Goal: Information Seeking & Learning: Learn about a topic

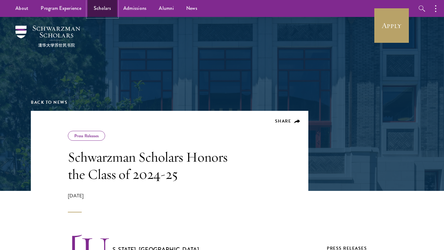
click at [105, 8] on link "Scholars" at bounding box center [103, 8] width 30 height 17
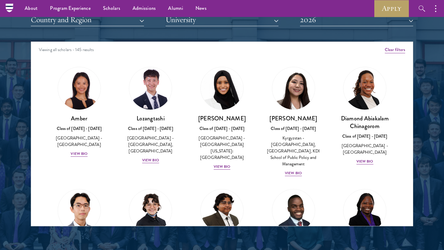
scroll to position [763, 0]
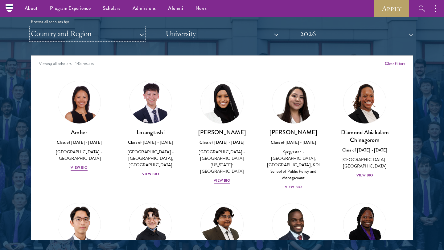
click at [111, 35] on button "Country and Region" at bounding box center [87, 33] width 113 height 13
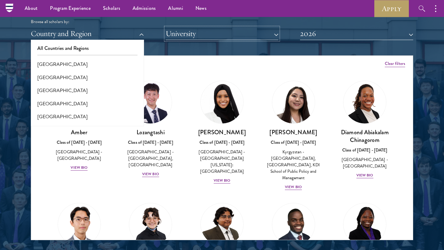
click at [199, 40] on button "University" at bounding box center [222, 33] width 113 height 13
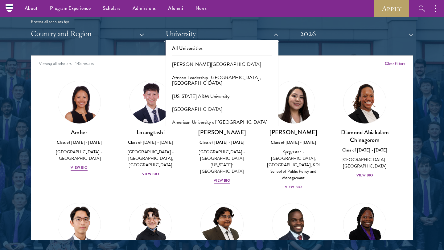
click at [197, 31] on button "University" at bounding box center [222, 33] width 113 height 13
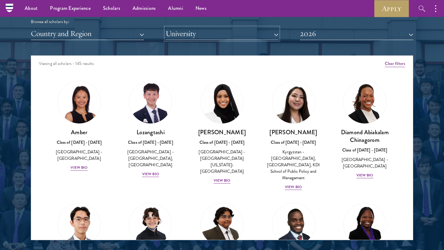
click at [197, 31] on button "University" at bounding box center [222, 33] width 113 height 13
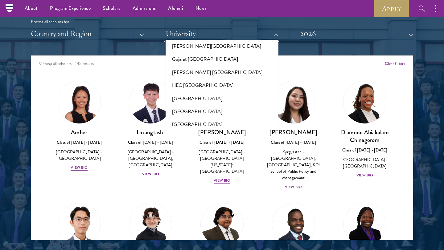
scroll to position [1498, 0]
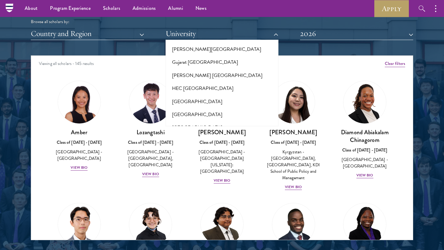
click at [198, 134] on button "Harvard University" at bounding box center [221, 140] width 109 height 13
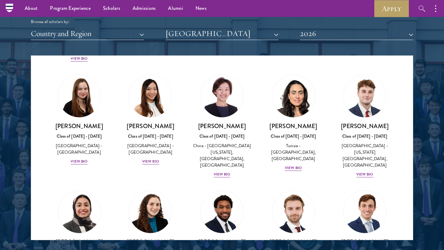
scroll to position [123, 0]
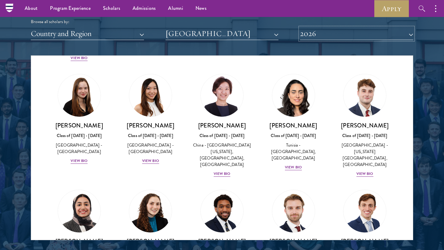
click at [322, 35] on button "2026" at bounding box center [356, 33] width 113 height 13
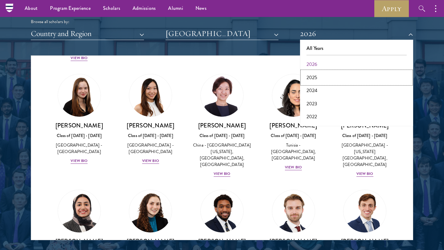
click at [330, 80] on button "2025" at bounding box center [356, 77] width 109 height 13
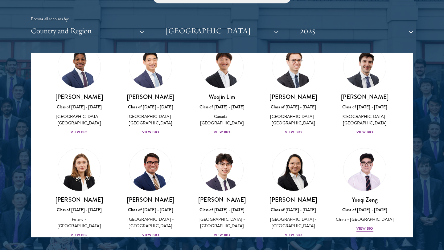
scroll to position [35, 0]
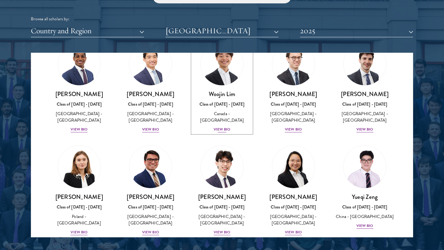
click at [224, 120] on div "Woojin Lim Class of 2024 - 2025 Canada - Harvard University View Bio" at bounding box center [221, 111] width 59 height 43
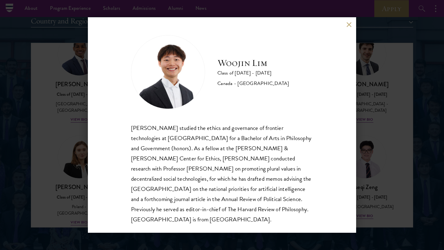
scroll to position [769, 0]
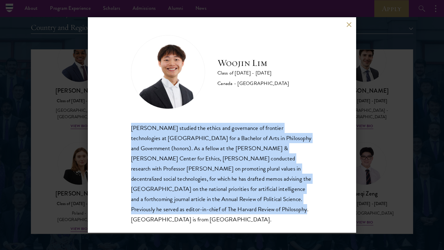
drag, startPoint x: 126, startPoint y: 126, endPoint x: 188, endPoint y: 218, distance: 110.6
click at [188, 218] on div "Woojin Lim Class of 2024 - 2025 Canada - Harvard University Woojin Lim studied …" at bounding box center [222, 125] width 268 height 216
drag, startPoint x: 188, startPoint y: 210, endPoint x: 120, endPoint y: 123, distance: 110.6
click at [120, 123] on div "Woojin Lim Class of 2024 - 2025 Canada - Harvard University Woojin Lim studied …" at bounding box center [222, 125] width 268 height 216
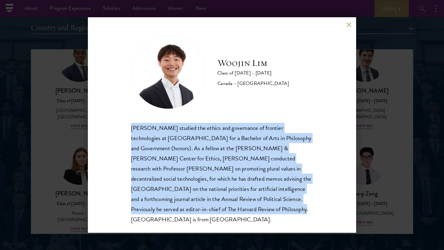
click at [120, 123] on div "Woojin Lim Class of 2024 - 2025 Canada - Harvard University Woojin Lim studied …" at bounding box center [222, 125] width 268 height 216
drag, startPoint x: 121, startPoint y: 124, endPoint x: 204, endPoint y: 207, distance: 117.3
click at [204, 207] on div "Woojin Lim Class of 2024 - 2025 Canada - Harvard University Woojin Lim studied …" at bounding box center [222, 125] width 268 height 216
click at [204, 207] on div "Woojin Lim studied the ethics and governance of frontier technologies at Harvar…" at bounding box center [222, 174] width 182 height 102
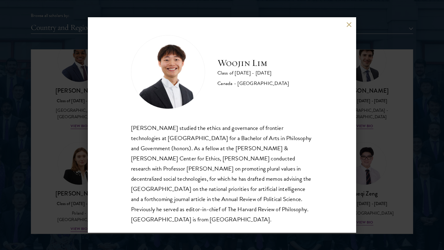
scroll to position [788, 0]
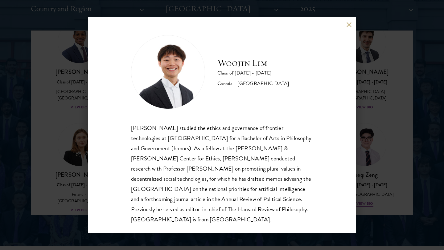
click at [350, 29] on div "Woojin Lim Class of 2024 - 2025 Canada - Harvard University Woojin Lim studied …" at bounding box center [222, 125] width 268 height 216
click at [345, 24] on div "Woojin Lim Class of 2024 - 2025 Canada - Harvard University Woojin Lim studied …" at bounding box center [222, 125] width 268 height 216
click at [348, 25] on button at bounding box center [348, 24] width 5 height 5
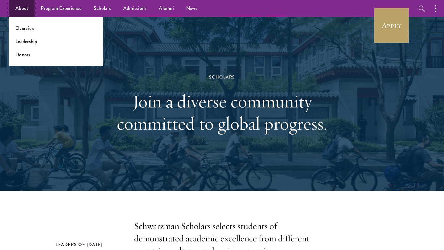
click at [23, 11] on link "About" at bounding box center [21, 8] width 25 height 17
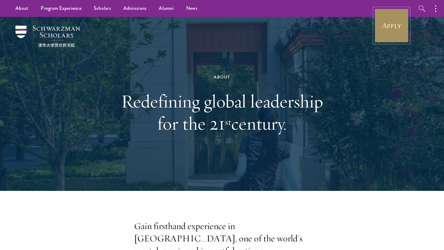
click at [381, 35] on link "Apply" at bounding box center [391, 25] width 35 height 35
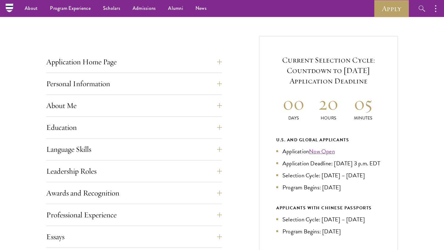
scroll to position [163, 0]
